Goal: Information Seeking & Learning: Check status

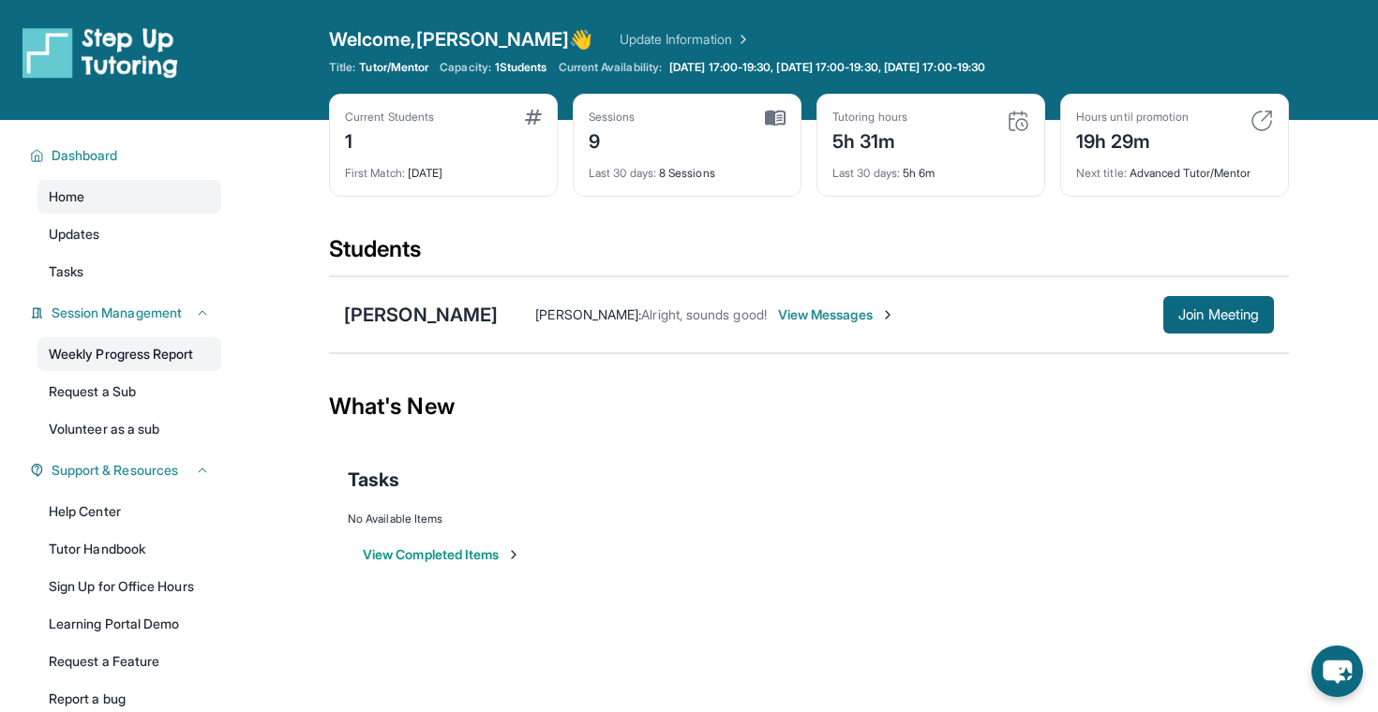
click at [140, 359] on link "Weekly Progress Report" at bounding box center [129, 354] width 184 height 34
